Goal: Task Accomplishment & Management: Manage account settings

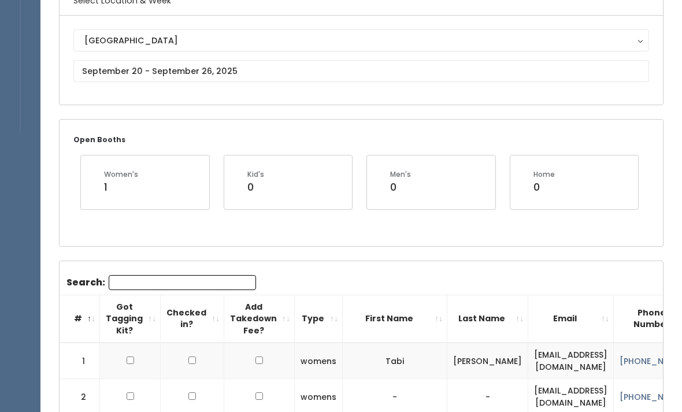
scroll to position [106, 0]
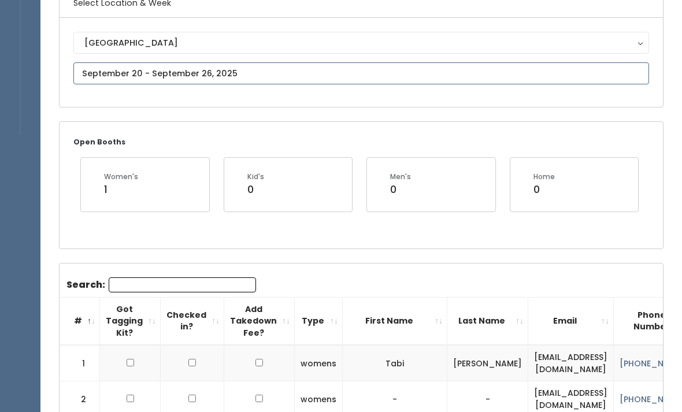
click at [222, 71] on input "text" at bounding box center [361, 73] width 576 height 22
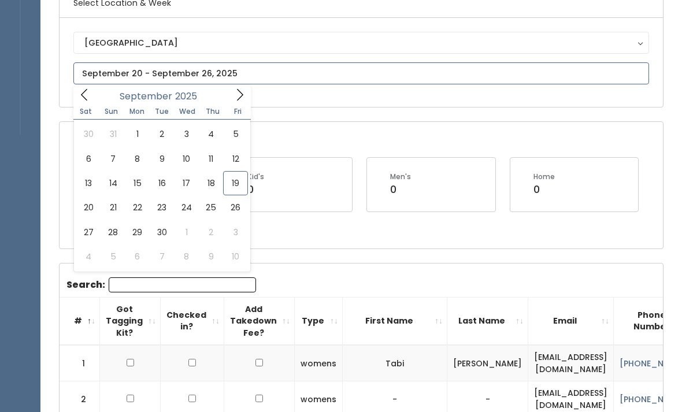
type input "September 20 to September 26"
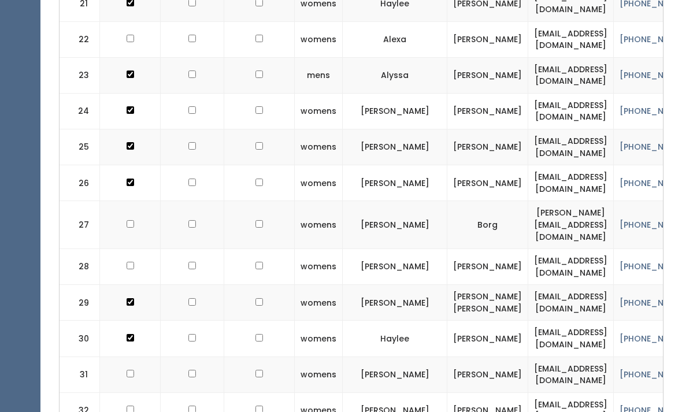
scroll to position [1186, 0]
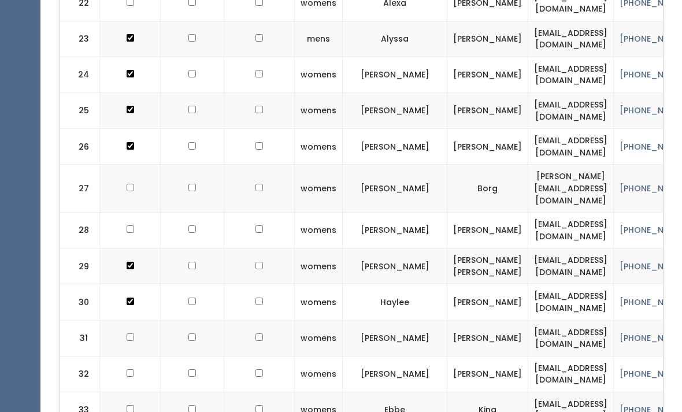
click at [127, 184] on input "checkbox" at bounding box center [131, 188] width 8 height 8
checkbox input "true"
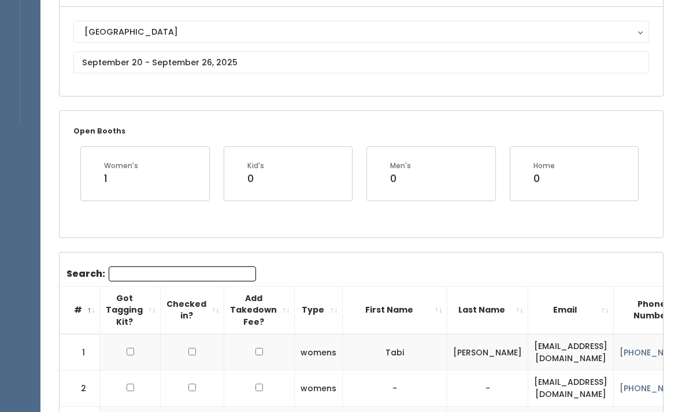
scroll to position [119, 0]
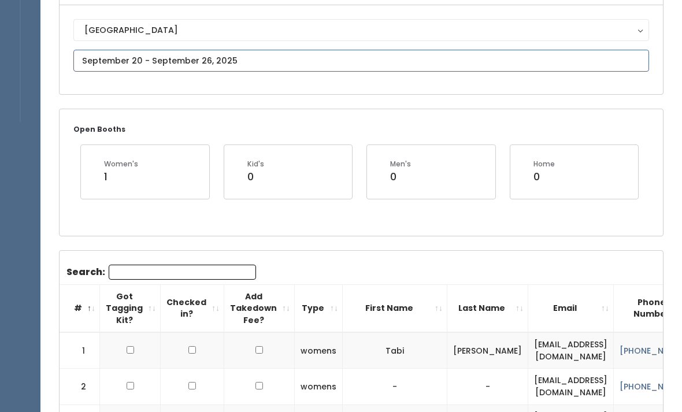
click at [211, 57] on input "text" at bounding box center [361, 61] width 576 height 22
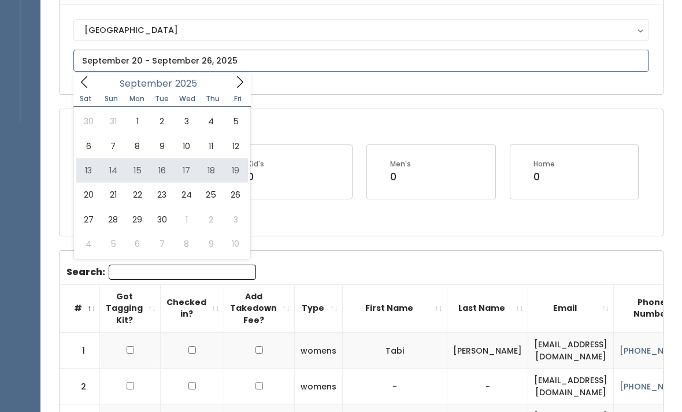
type input "September 13 to September 19"
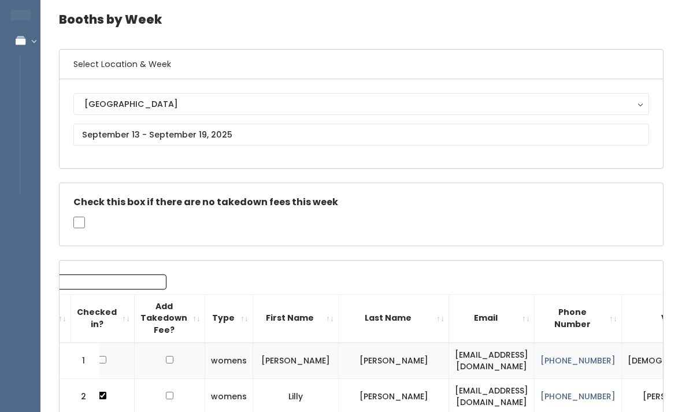
scroll to position [24, 0]
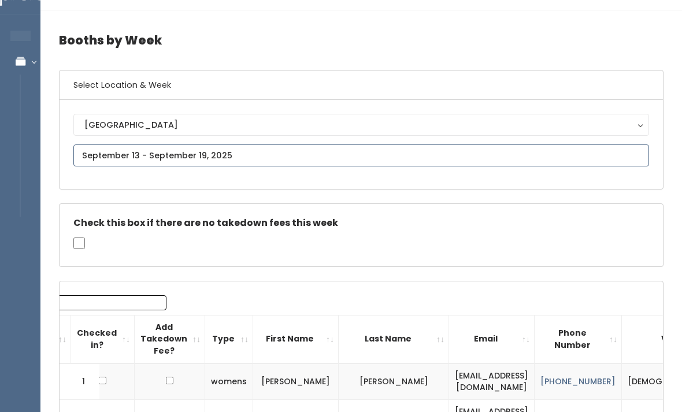
click at [243, 154] on input "text" at bounding box center [361, 156] width 576 height 22
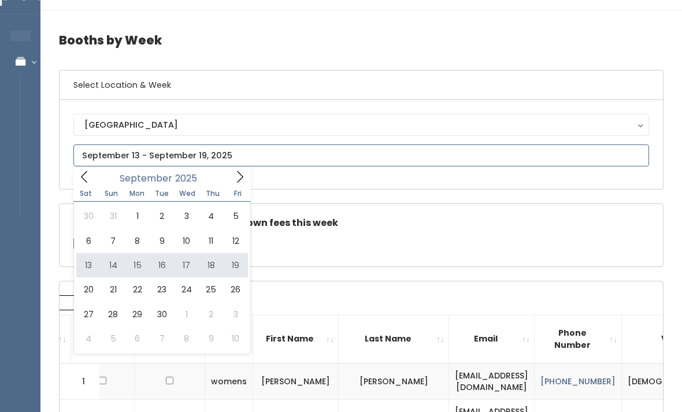
type input "September 13 to September 19"
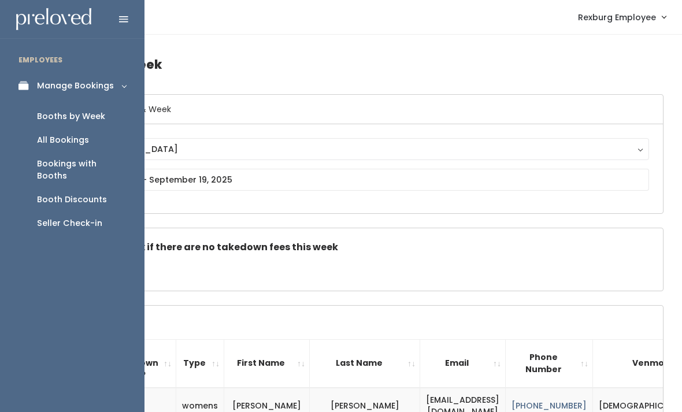
click at [29, 86] on icon at bounding box center [26, 86] width 16 height 10
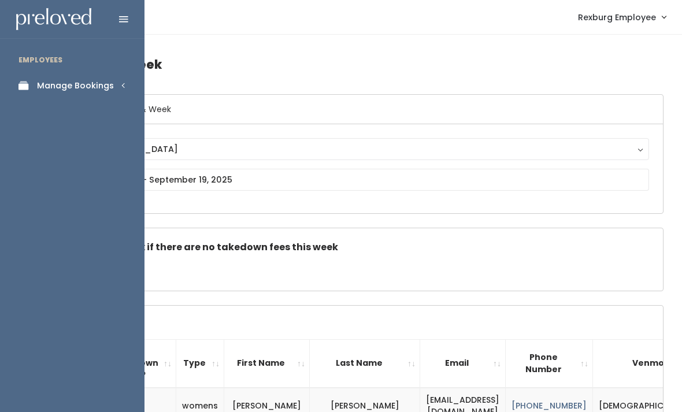
click at [101, 89] on div "Manage Bookings" at bounding box center [75, 86] width 77 height 12
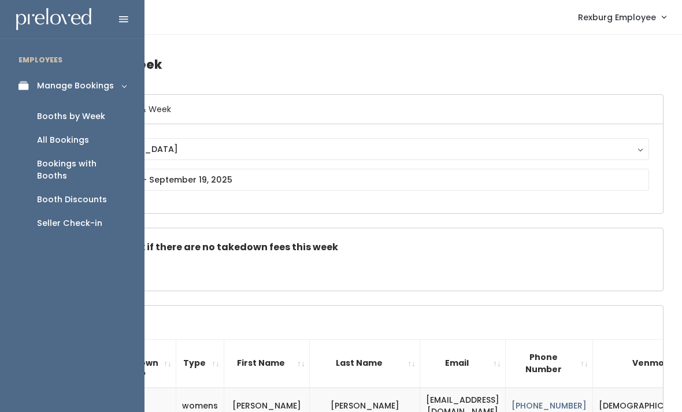
click at [83, 120] on div "Booths by Week" at bounding box center [71, 116] width 68 height 12
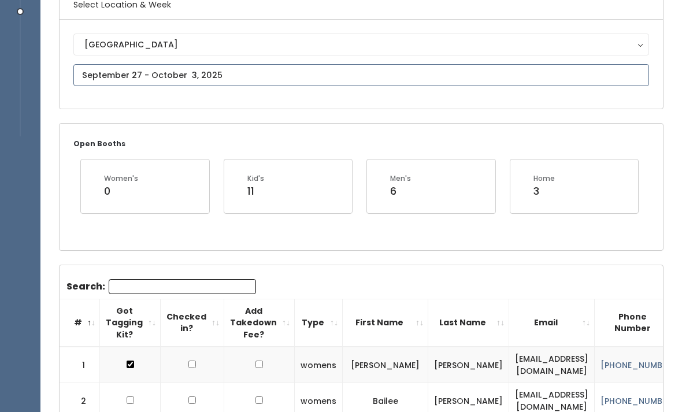
click at [225, 68] on input "text" at bounding box center [361, 76] width 576 height 22
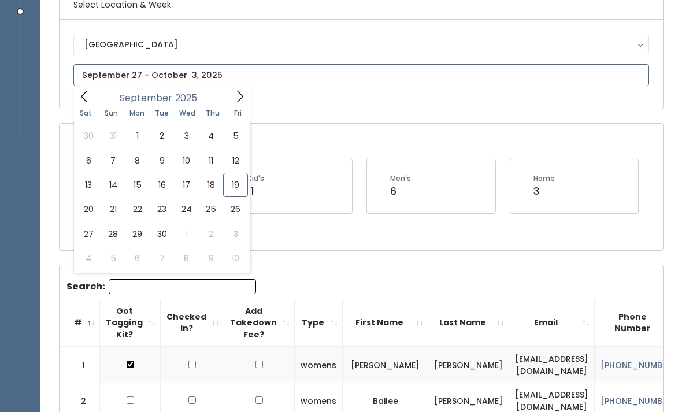
type input "[DATE] to [DATE]"
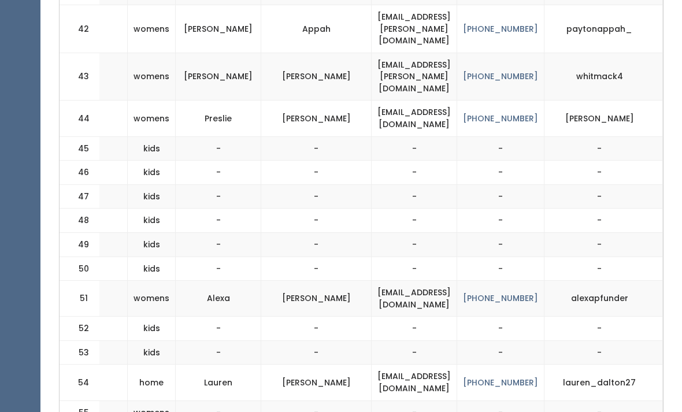
scroll to position [1894, 0]
